Goal: Task Accomplishment & Management: Manage account settings

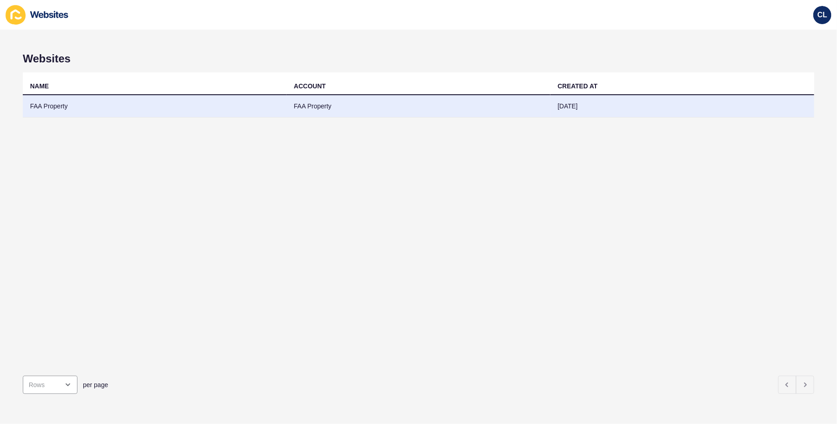
click at [605, 102] on td "[DATE]" at bounding box center [683, 106] width 264 height 22
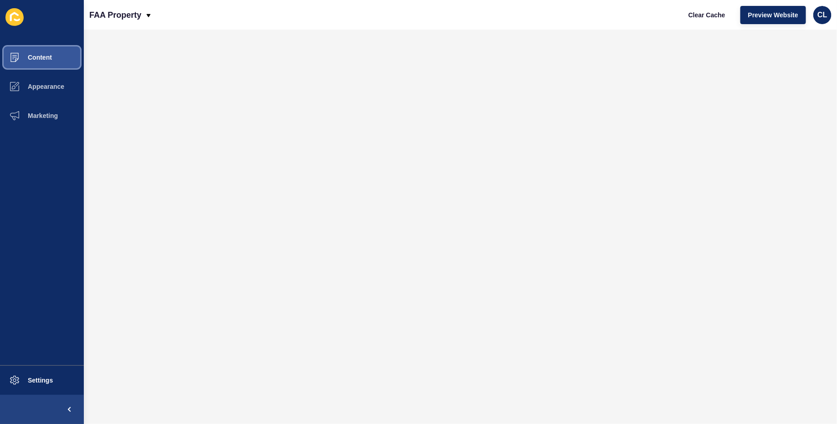
click at [52, 63] on button "Content" at bounding box center [42, 57] width 84 height 29
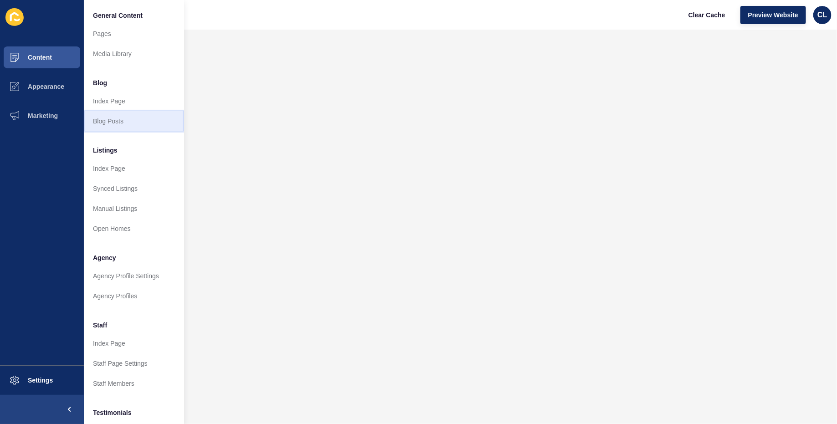
click at [128, 120] on link "Blog Posts" at bounding box center [134, 121] width 100 height 20
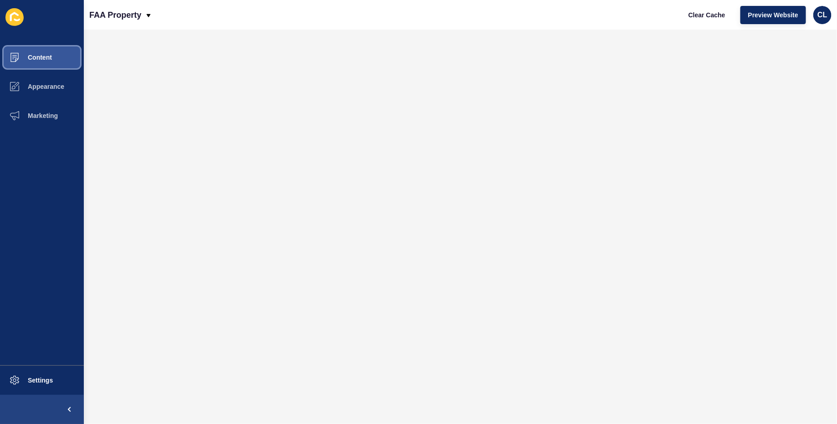
click at [44, 63] on button "Content" at bounding box center [42, 57] width 84 height 29
click at [57, 57] on button "Content" at bounding box center [42, 57] width 84 height 29
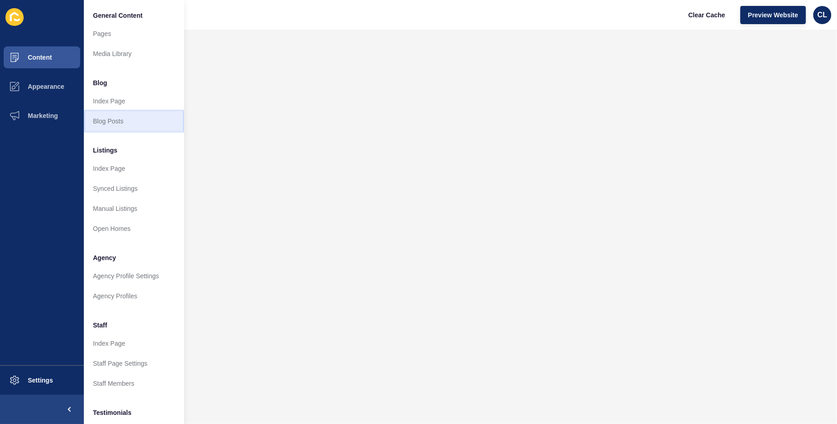
click at [133, 123] on link "Blog Posts" at bounding box center [134, 121] width 100 height 20
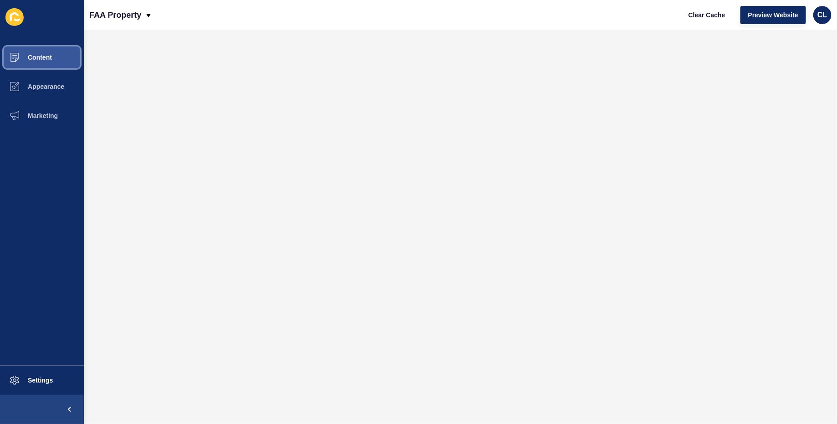
click at [54, 56] on button "Content" at bounding box center [42, 57] width 84 height 29
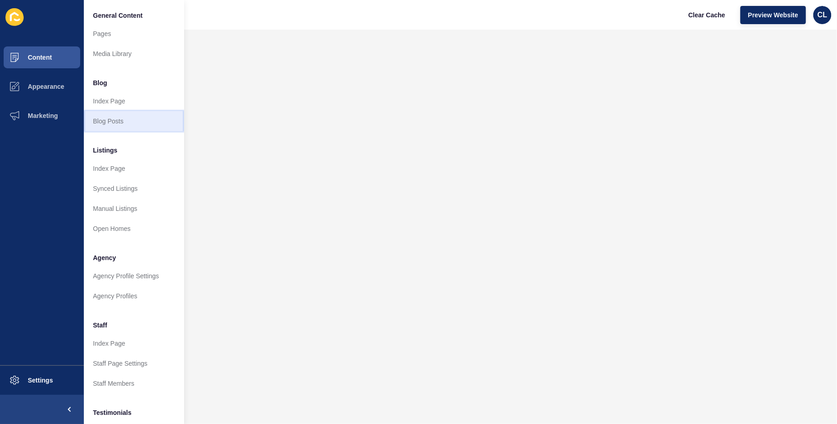
click at [126, 116] on link "Blog Posts" at bounding box center [134, 121] width 100 height 20
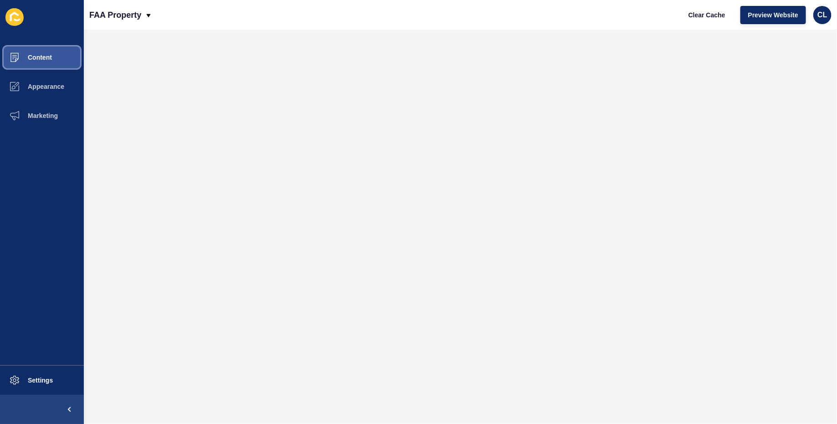
click at [53, 58] on button "Content" at bounding box center [42, 57] width 84 height 29
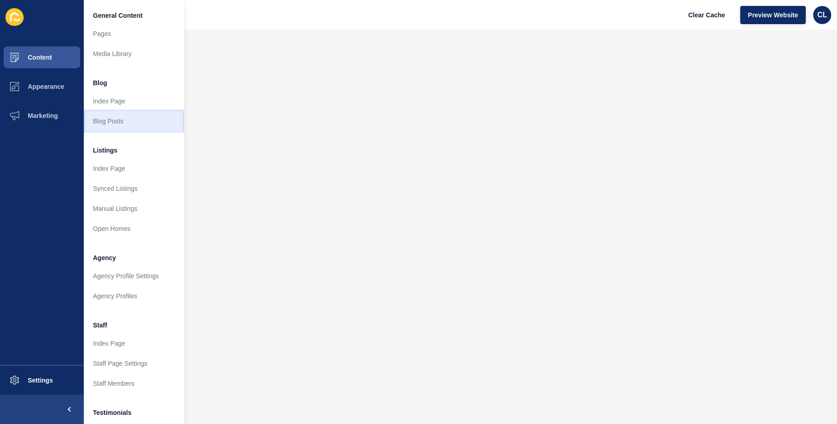
click at [116, 122] on link "Blog Posts" at bounding box center [134, 121] width 100 height 20
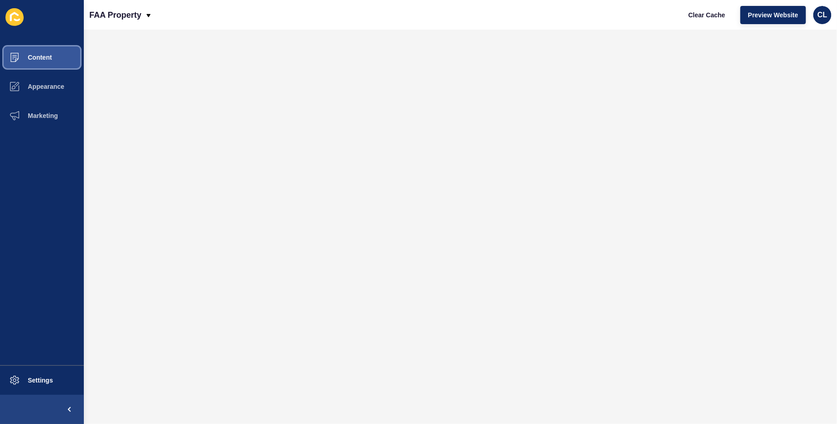
click at [56, 59] on button "Content" at bounding box center [42, 57] width 84 height 29
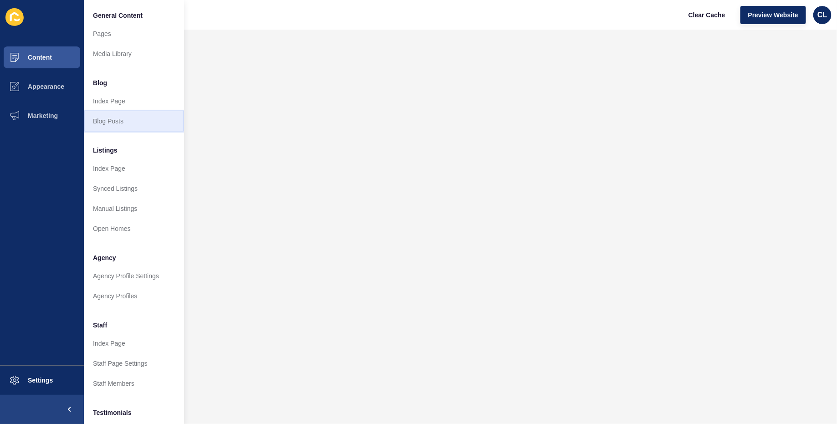
click at [147, 120] on link "Blog Posts" at bounding box center [134, 121] width 100 height 20
